Goal: Navigation & Orientation: Find specific page/section

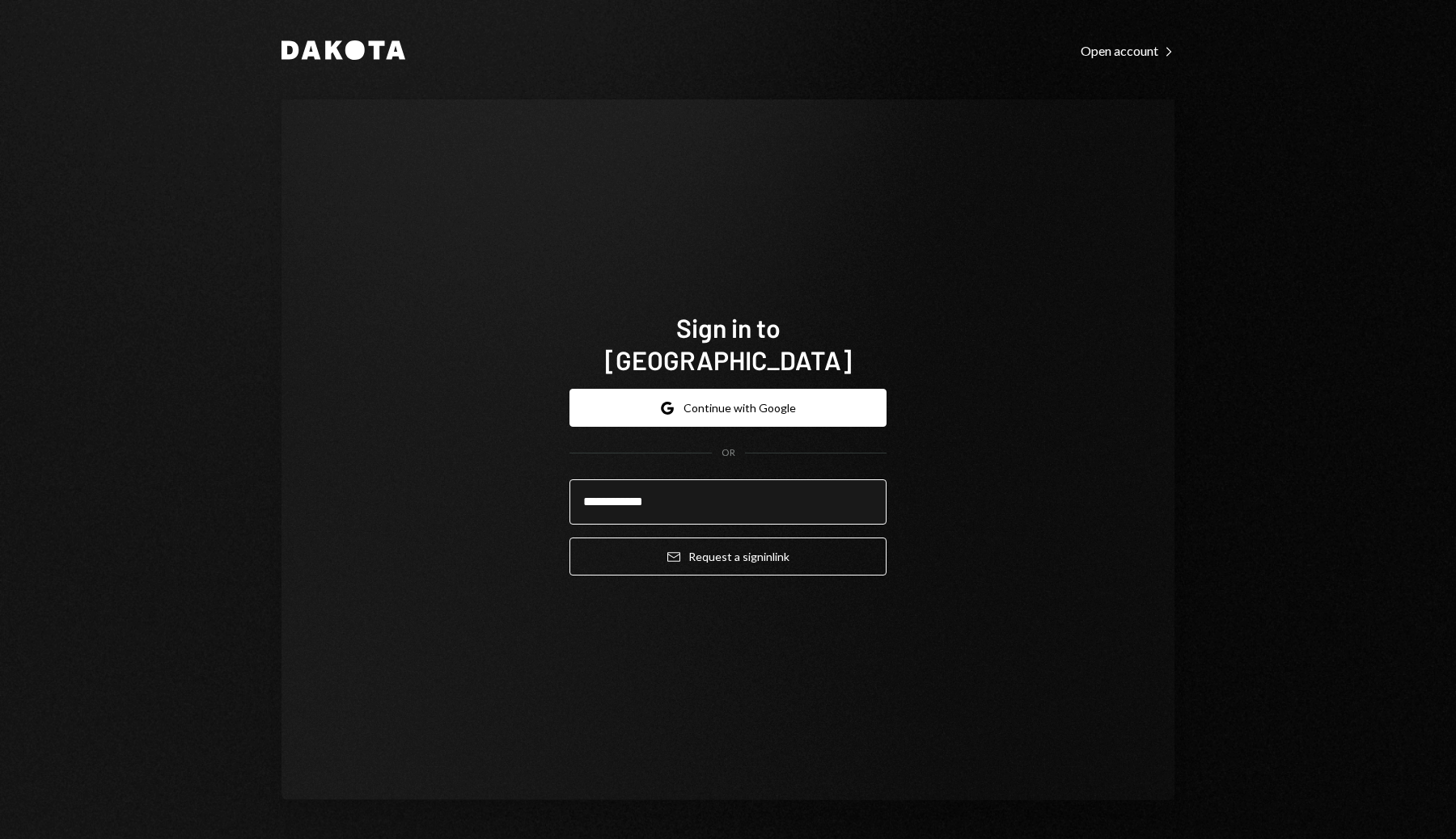
type input "**********"
click at [570, 538] on button "Email Request a sign in link" at bounding box center [728, 556] width 317 height 38
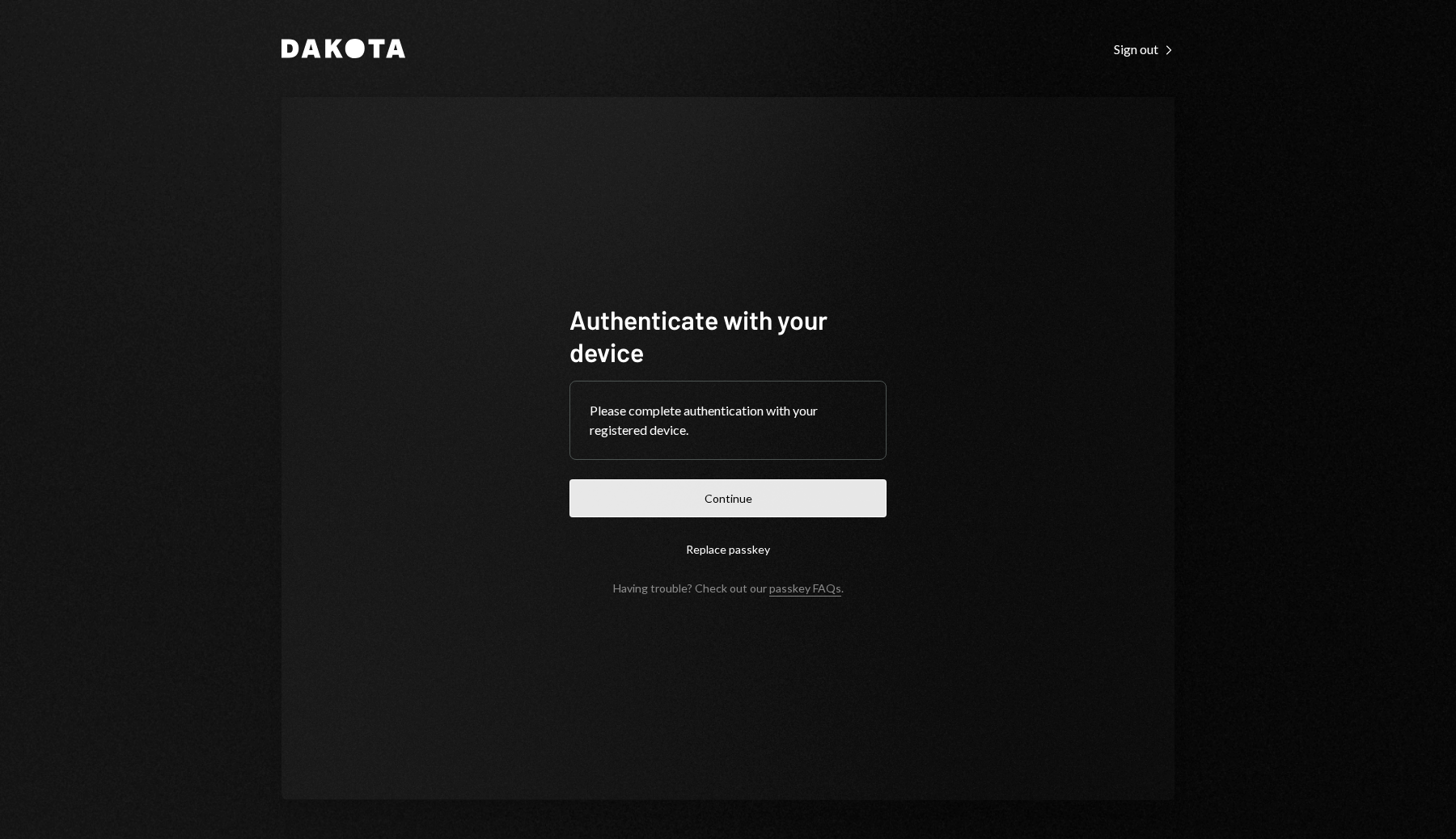
click at [756, 486] on button "Continue" at bounding box center [728, 498] width 317 height 38
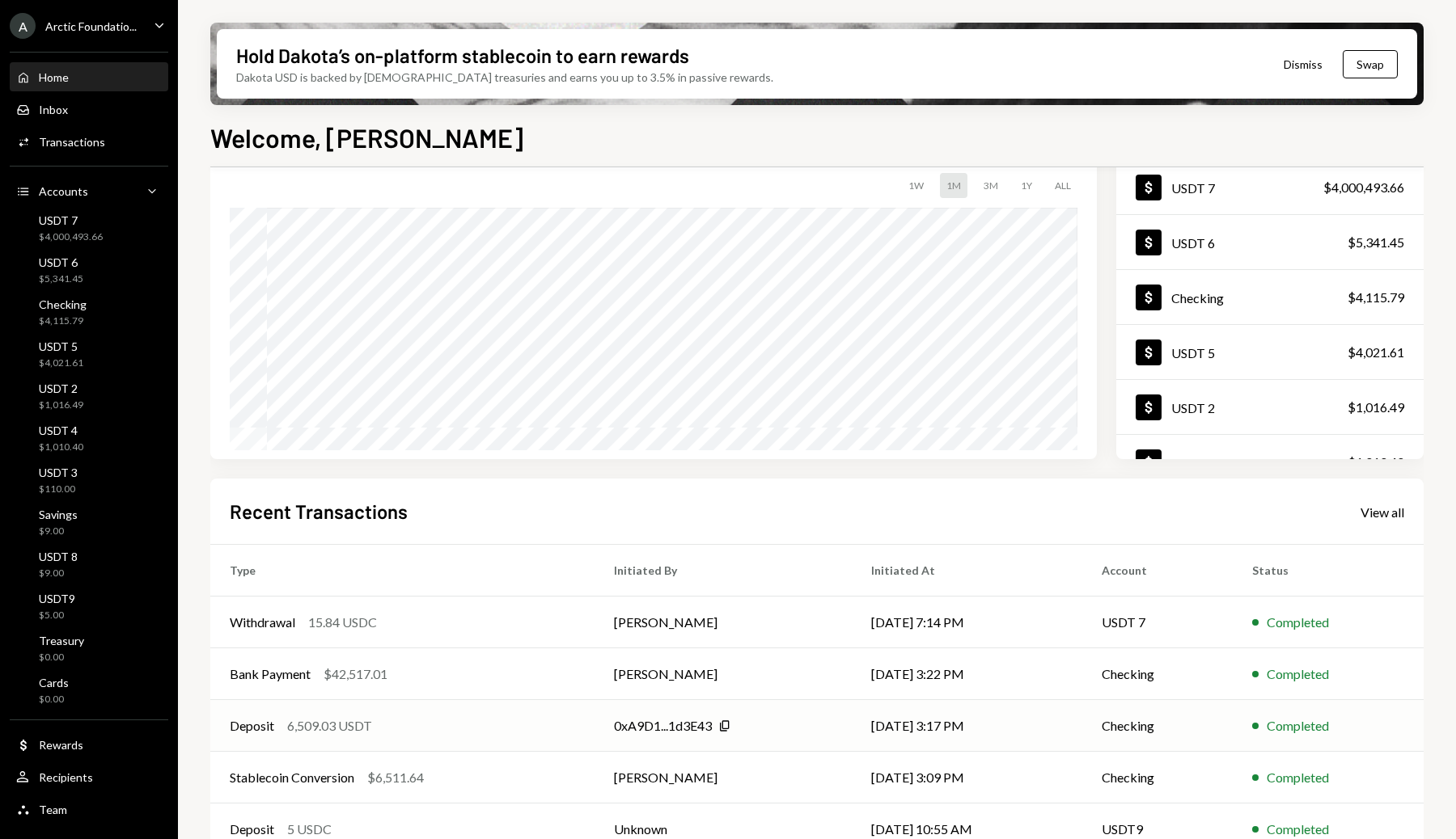
scroll to position [135, 0]
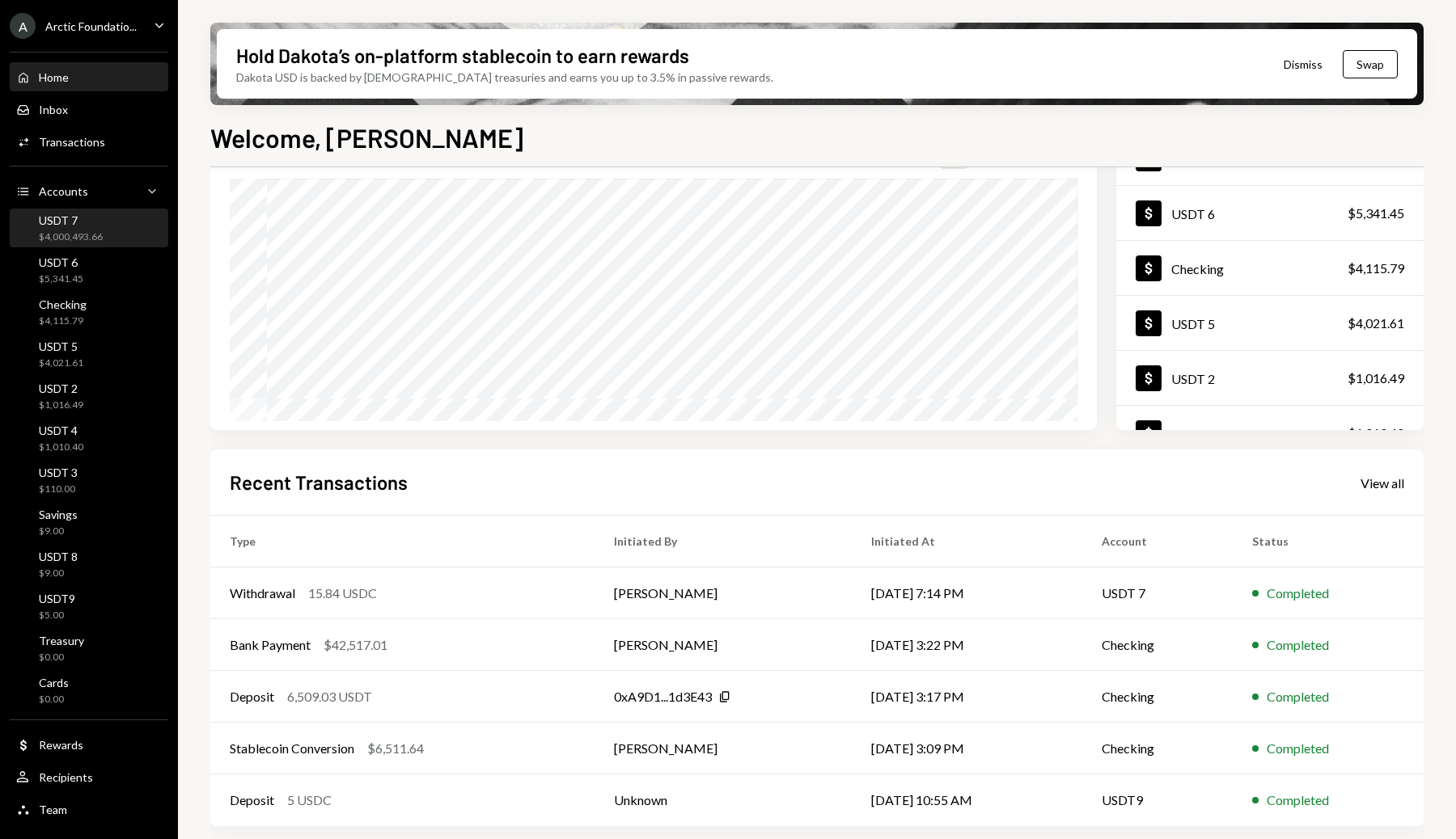
click at [66, 232] on div "$4,000,493.66" at bounding box center [71, 238] width 64 height 14
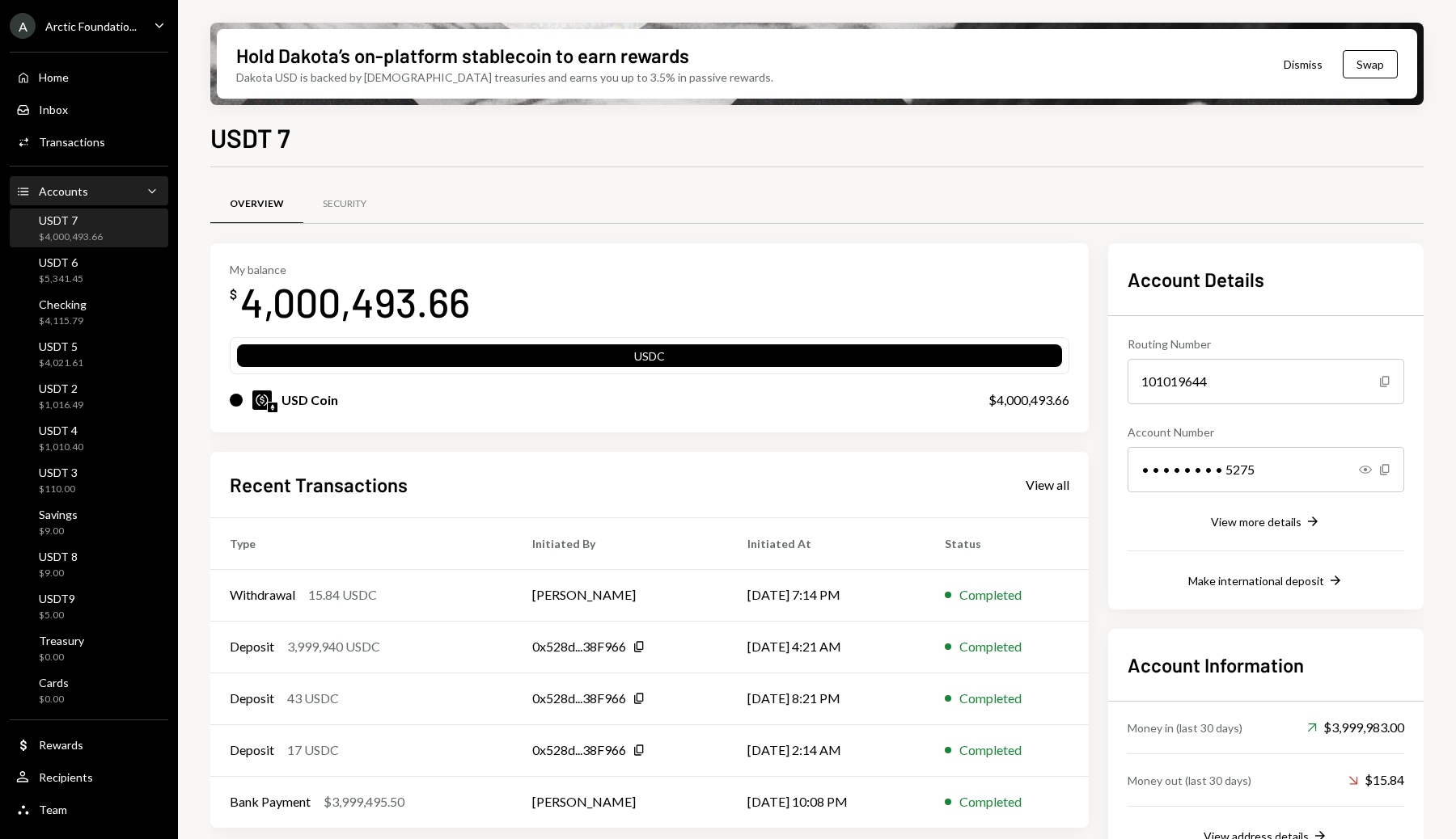
click at [26, 192] on icon "Accounts" at bounding box center [23, 191] width 14 height 14
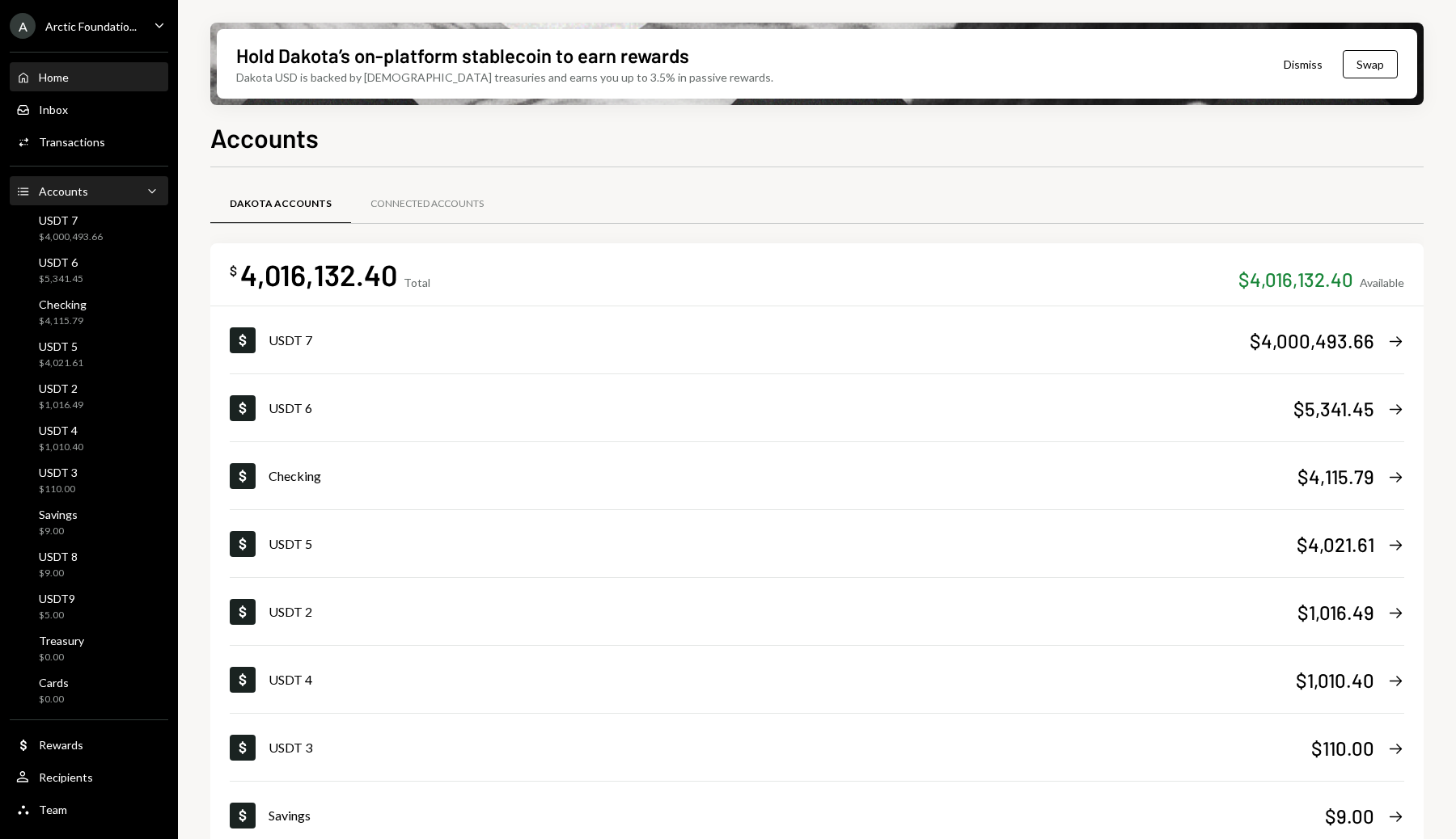
click at [90, 84] on div "Home Home" at bounding box center [88, 77] width 146 height 27
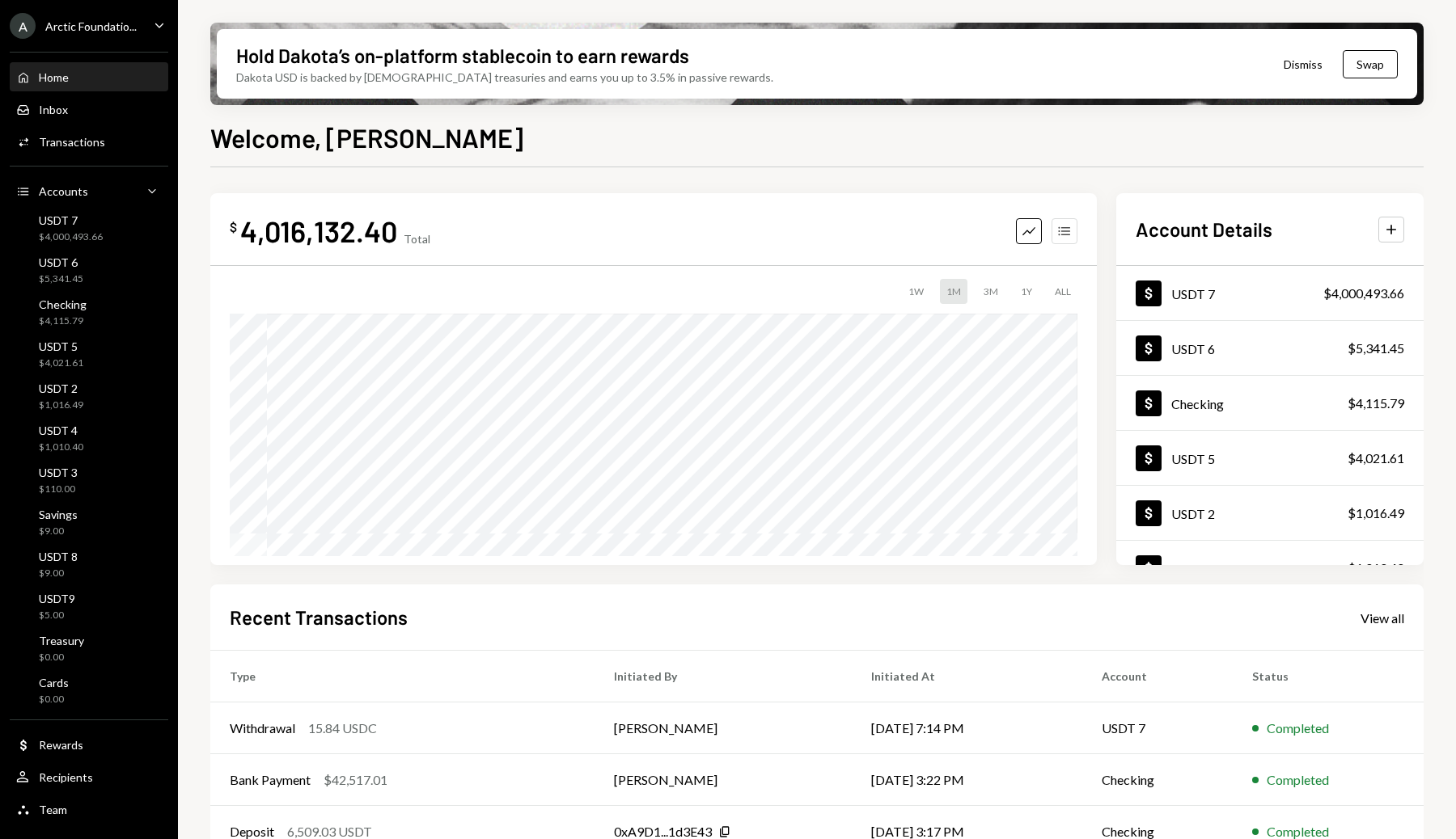
click at [1063, 232] on icon "Accounts" at bounding box center [1064, 231] width 16 height 16
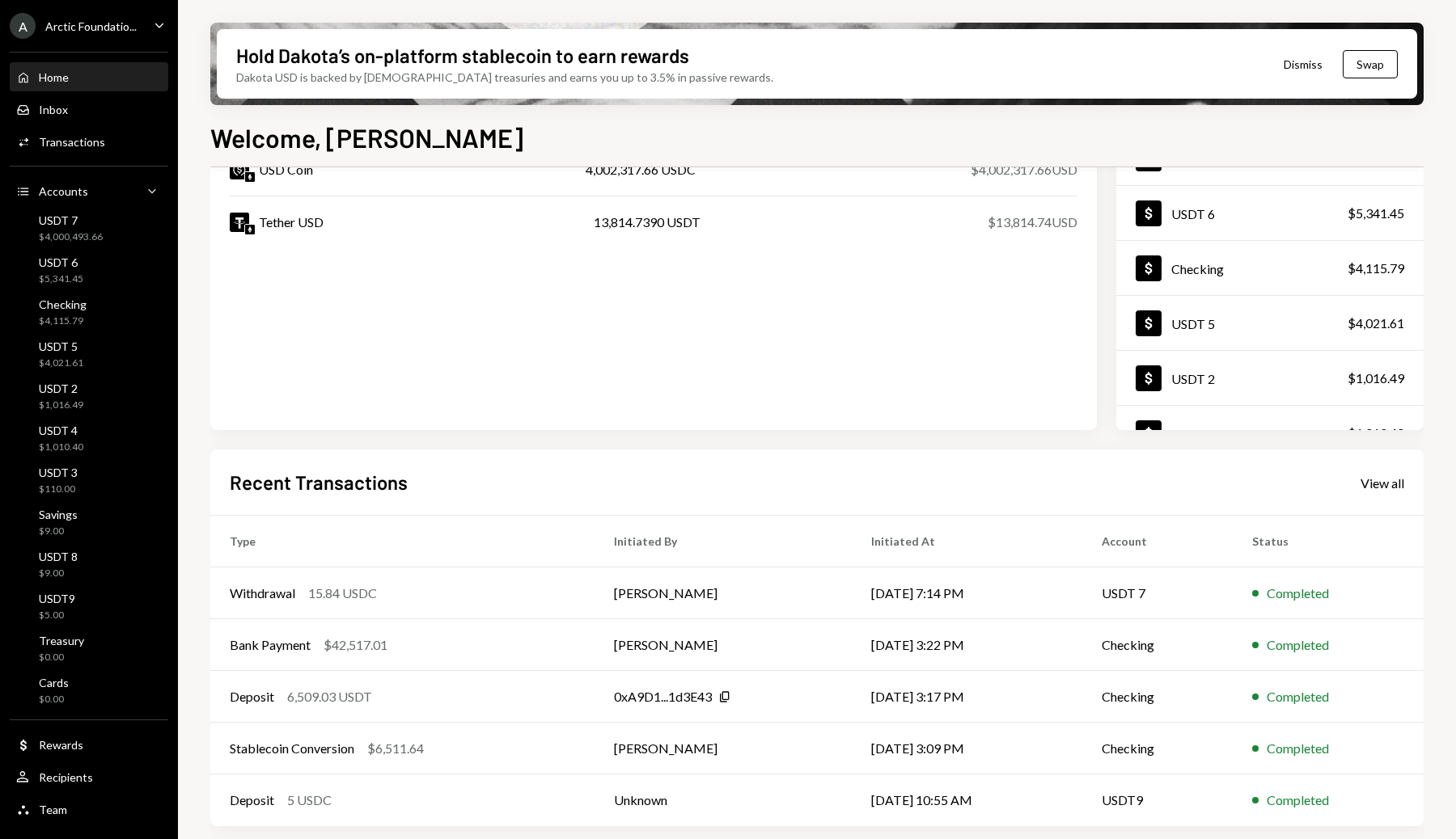
scroll to position [133, 0]
